Goal: Task Accomplishment & Management: Manage account settings

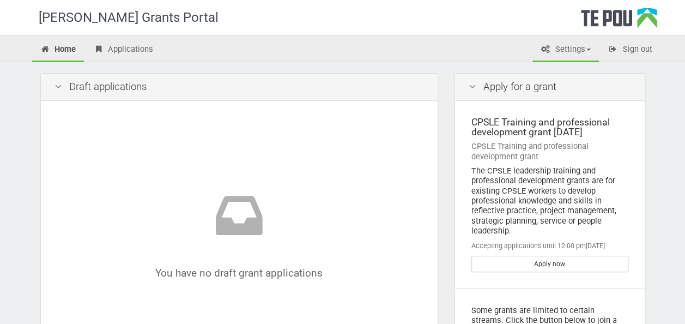
click at [565, 53] on link "Settings" at bounding box center [566, 50] width 67 height 24
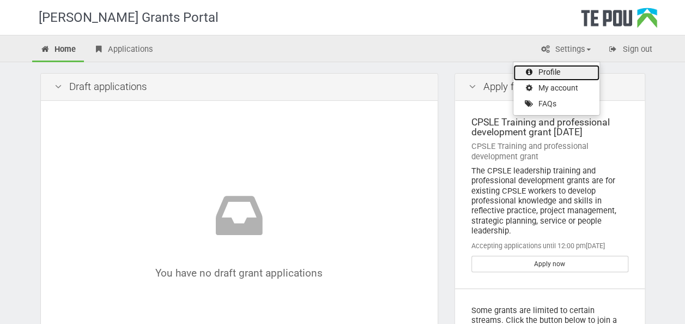
click at [558, 66] on link "Profile" at bounding box center [557, 73] width 86 height 16
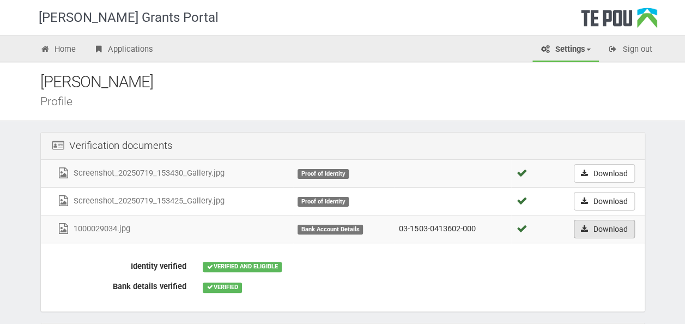
click at [592, 225] on link "Download" at bounding box center [604, 229] width 61 height 19
click at [47, 51] on icon at bounding box center [45, 49] width 10 height 8
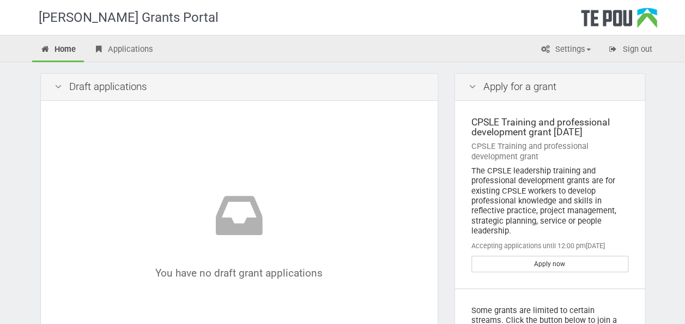
click at [520, 188] on div "The CPSLE leadership training and professional development grants are for exist…" at bounding box center [550, 201] width 157 height 70
click at [123, 44] on link "Applications" at bounding box center [123, 50] width 76 height 24
